Goal: Check status: Check status

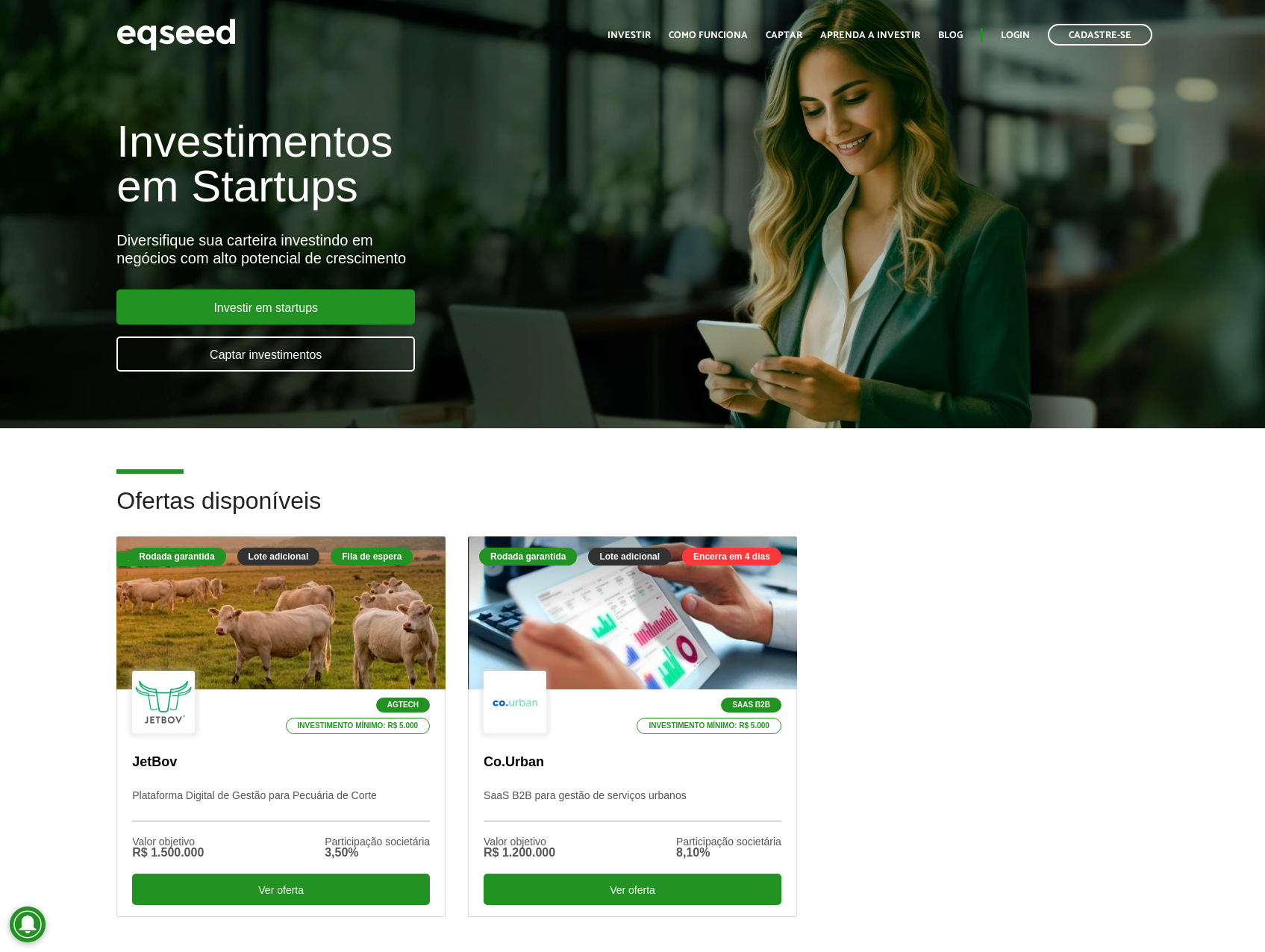
click at [1022, 48] on div "Toggle navigation Início Investir Como funciona Captar Aprenda a investir Blog …" at bounding box center [879, 34] width 560 height 40
click at [1019, 40] on link "Login" at bounding box center [1015, 35] width 29 height 9
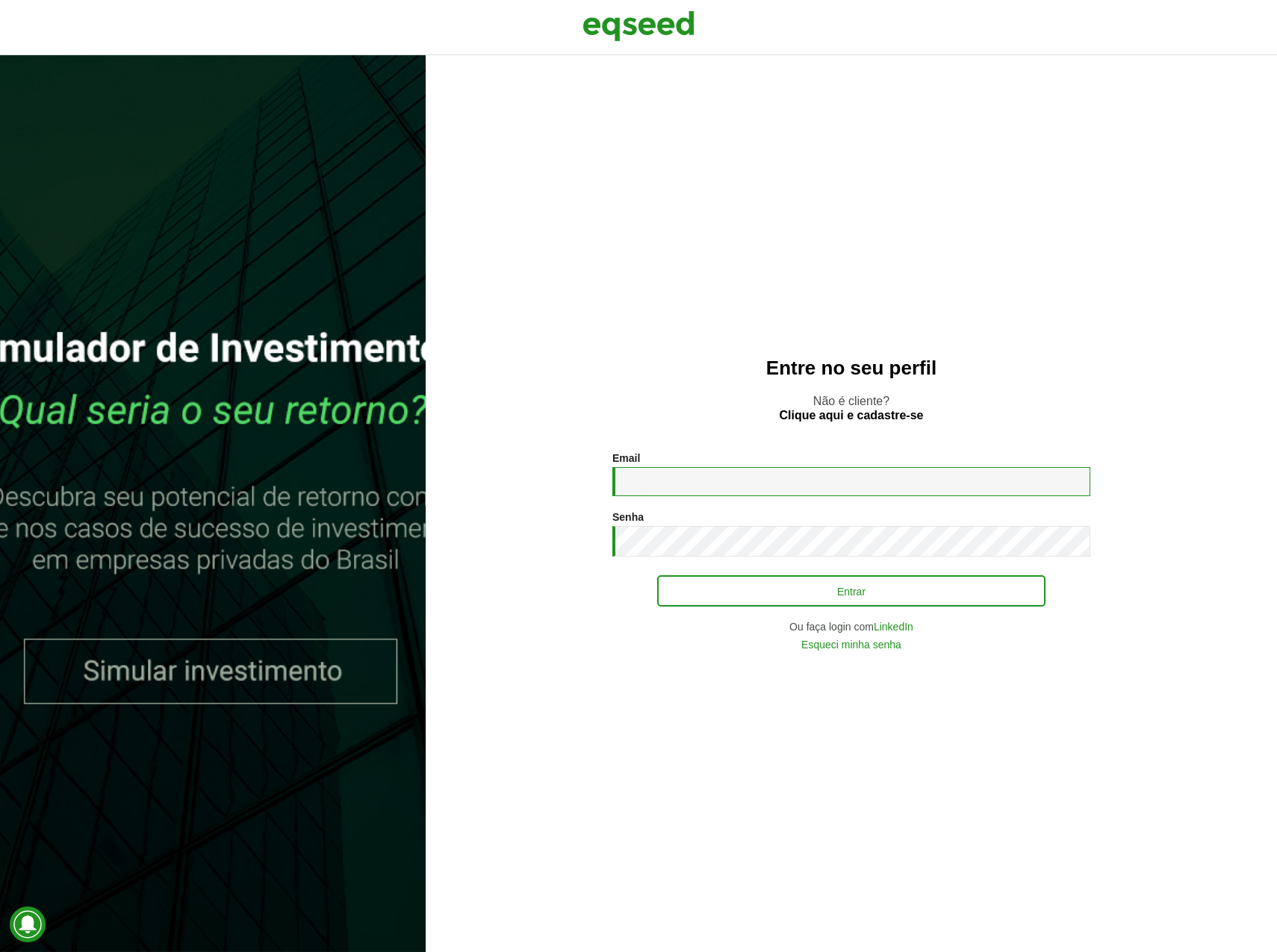
type input "**********"
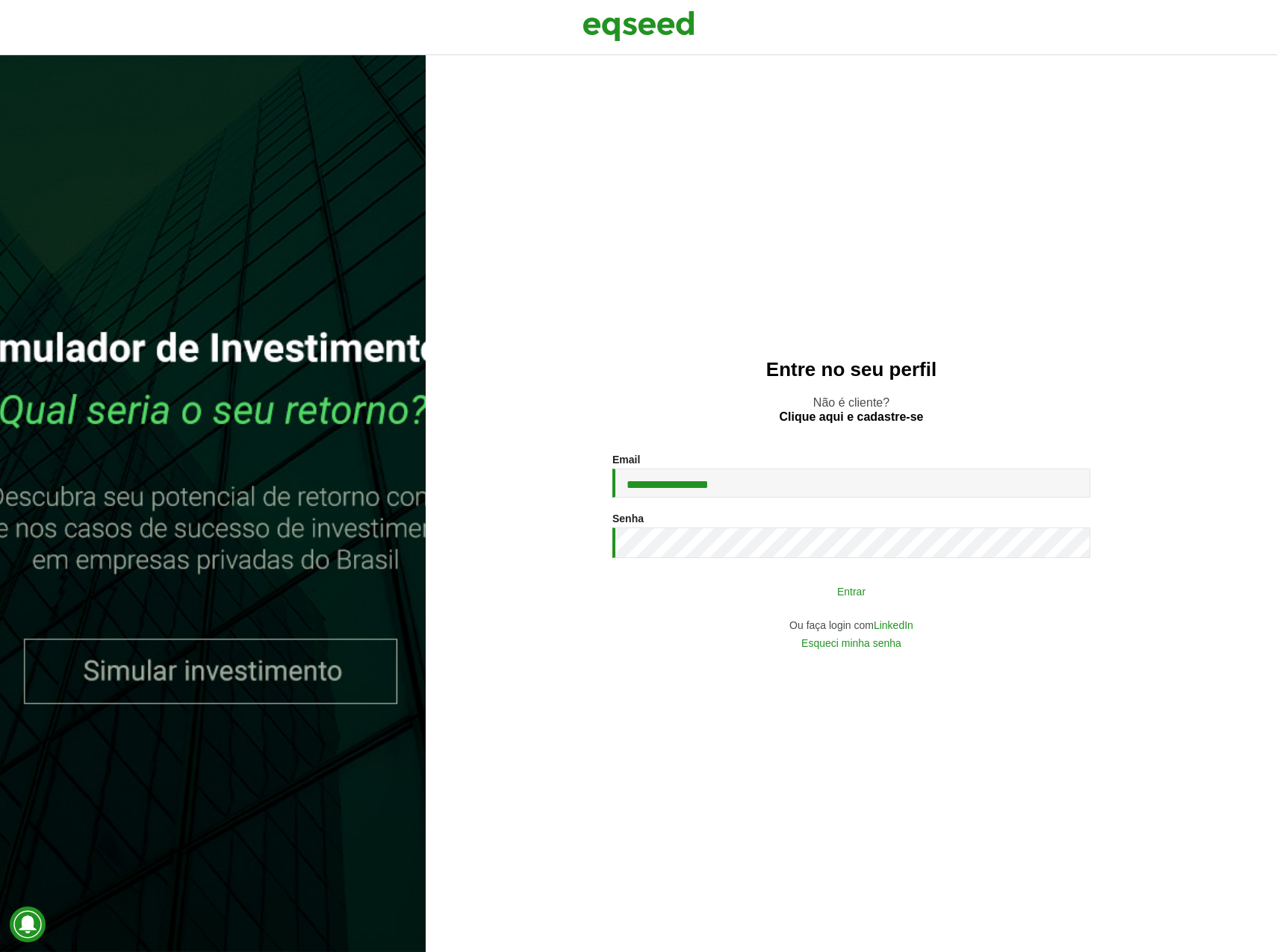
click at [824, 586] on button "Entrar" at bounding box center [851, 590] width 389 height 29
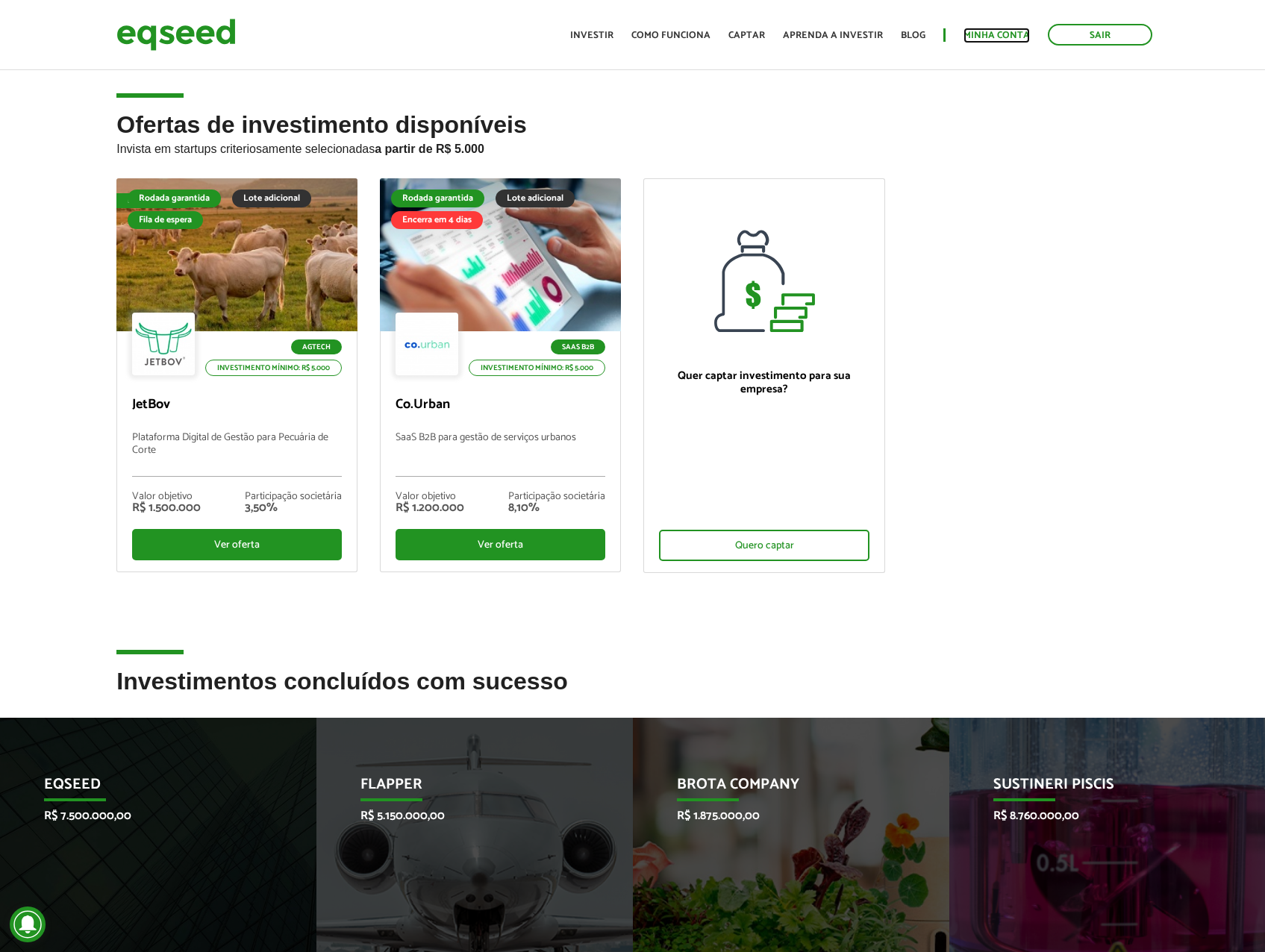
click at [990, 32] on link "Minha conta" at bounding box center [997, 35] width 67 height 9
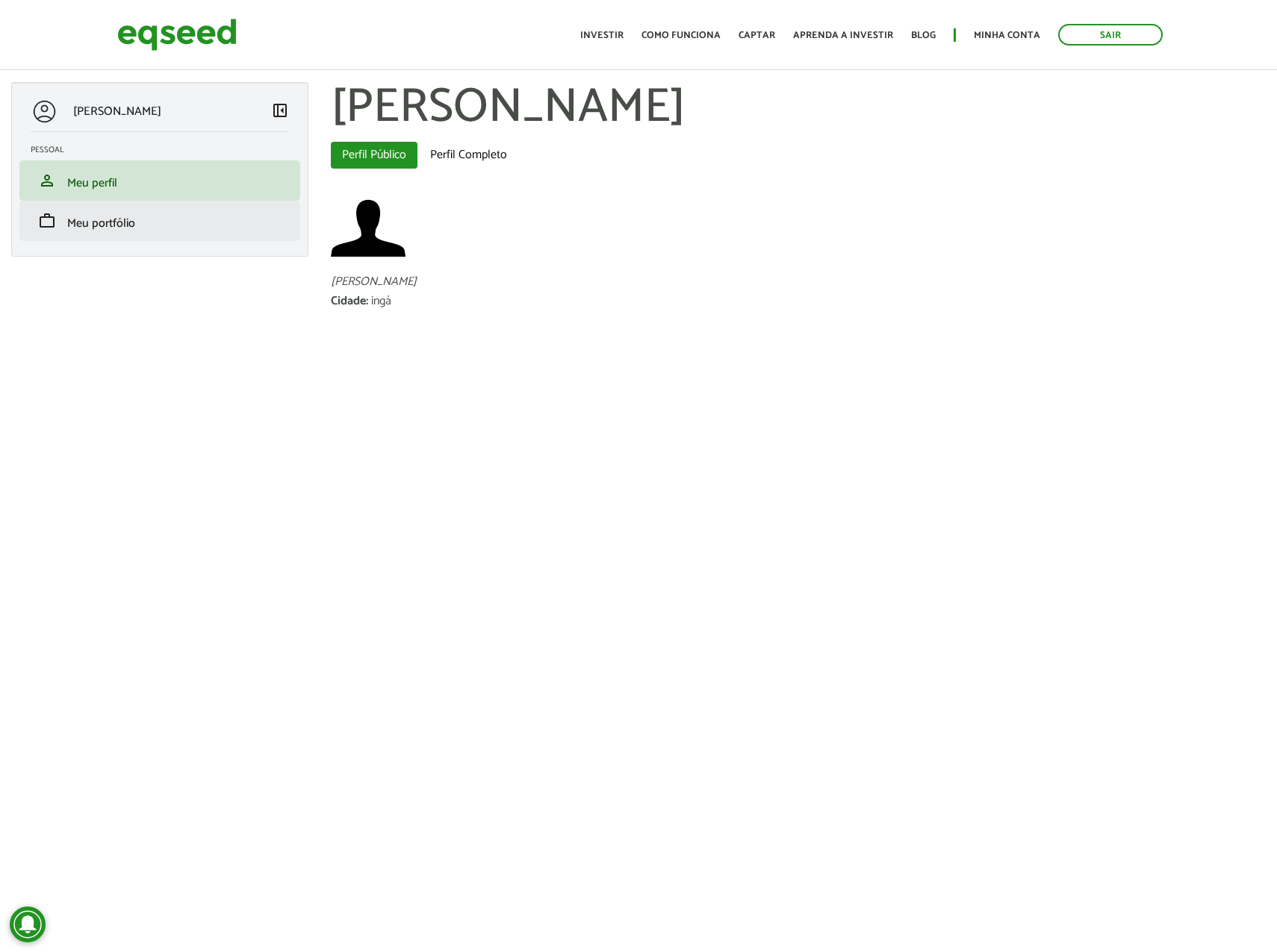
click at [134, 202] on li "work Meu portfólio" at bounding box center [160, 221] width 281 height 40
click at [120, 222] on span "Meu portfólio" at bounding box center [100, 223] width 68 height 20
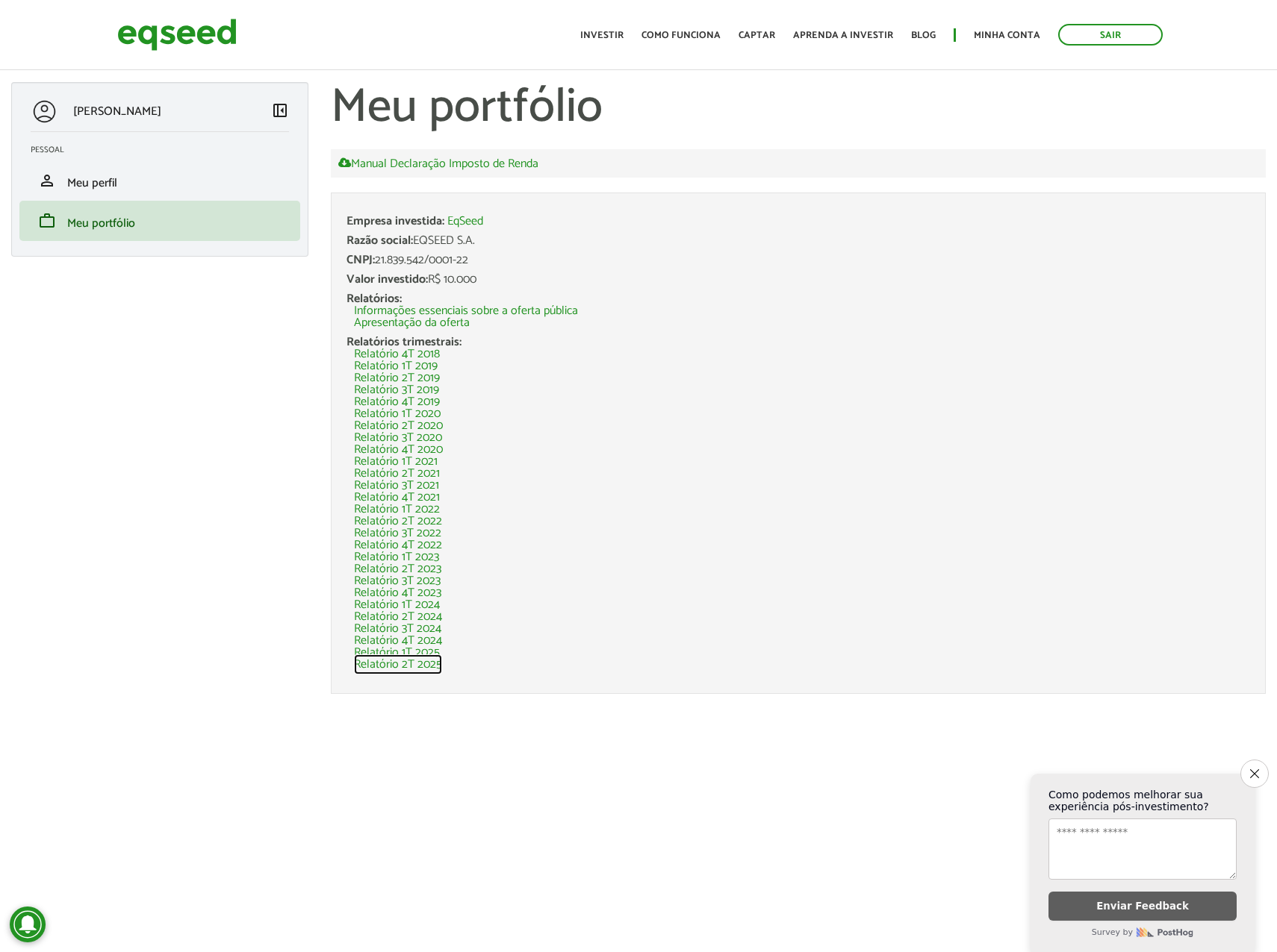
click at [433, 666] on link "Relatório 2T 2025" at bounding box center [398, 665] width 88 height 12
click at [98, 190] on span "Meu perfil" at bounding box center [92, 184] width 50 height 20
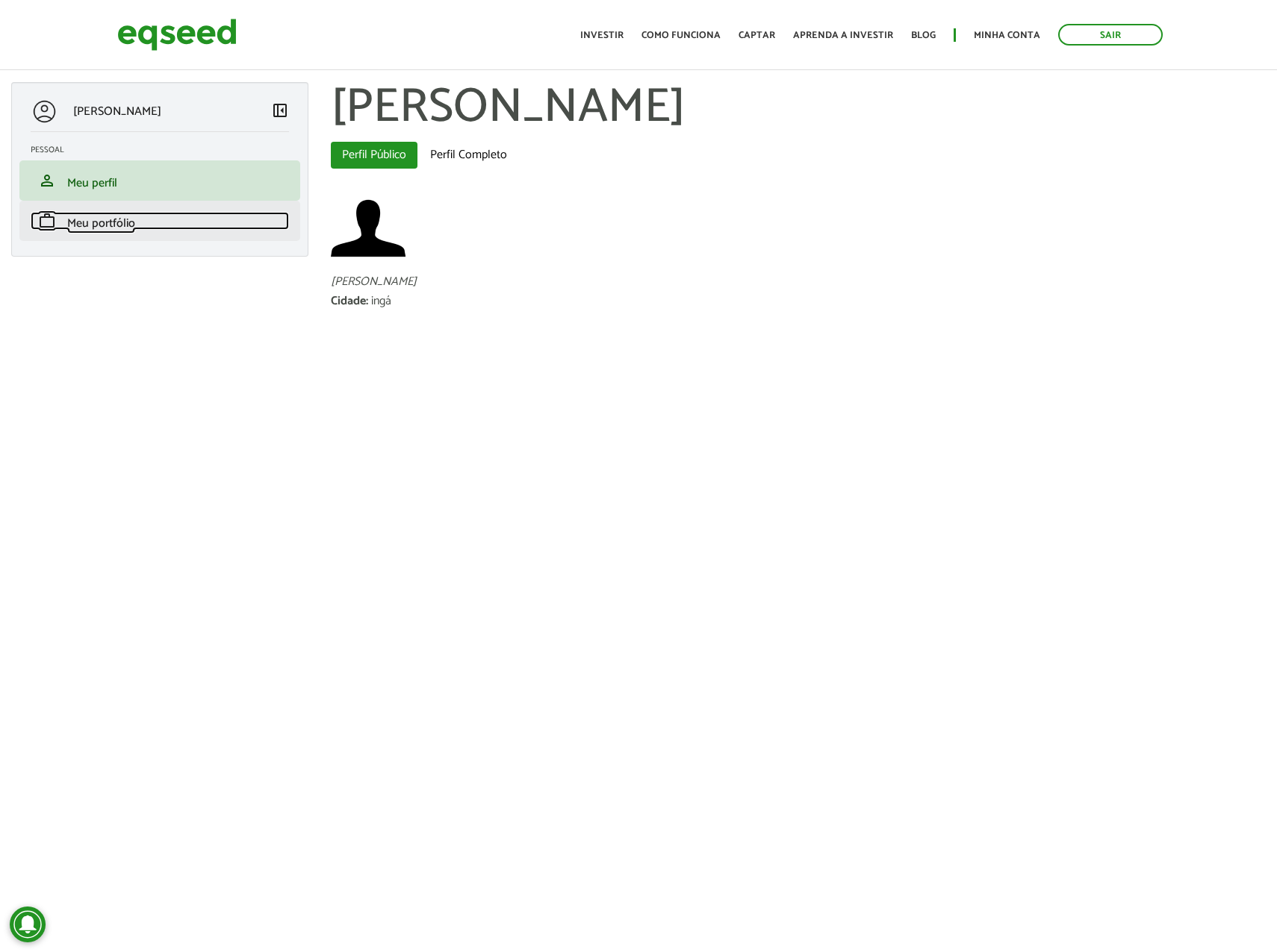
click at [123, 219] on span "Meu portfólio" at bounding box center [100, 223] width 68 height 20
